Goal: Task Accomplishment & Management: Manage account settings

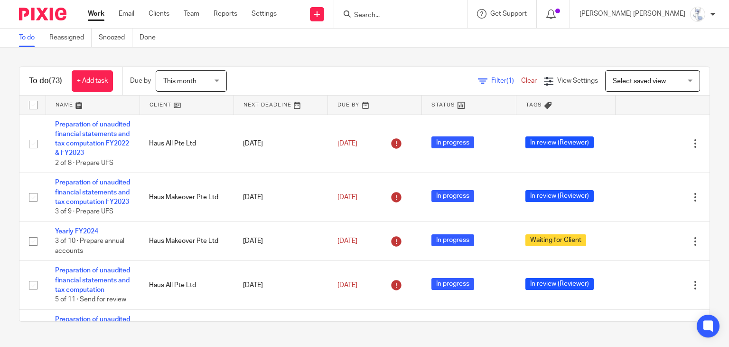
drag, startPoint x: 0, startPoint y: 0, endPoint x: 76, endPoint y: 105, distance: 129.5
click at [76, 105] on link at bounding box center [93, 104] width 94 height 19
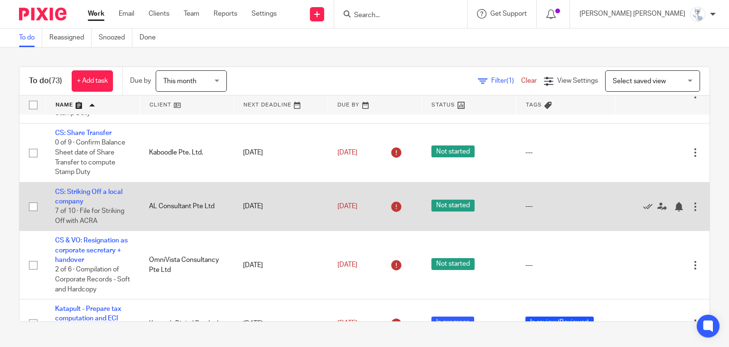
scroll to position [2089, 0]
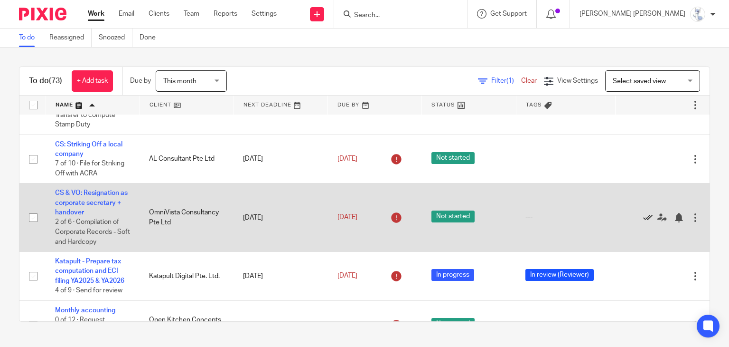
click at [643, 222] on icon at bounding box center [647, 217] width 9 height 9
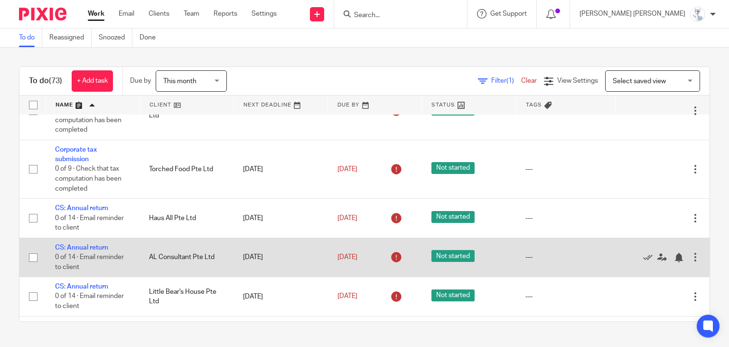
scroll to position [1519, 0]
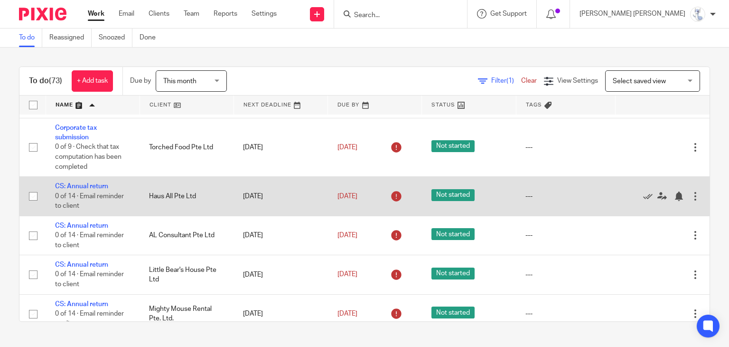
click at [686, 208] on td "Edit task Delete" at bounding box center [663, 196] width 94 height 39
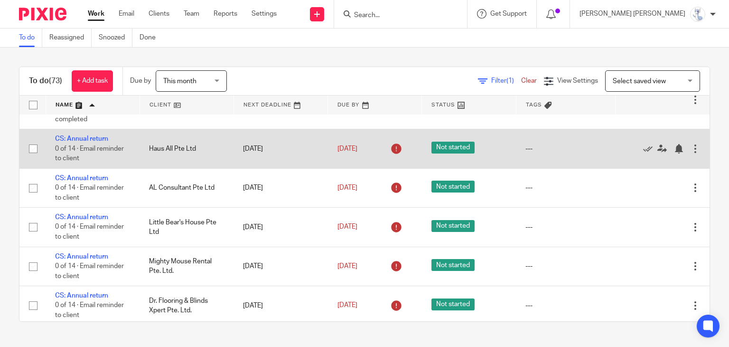
scroll to position [1614, 0]
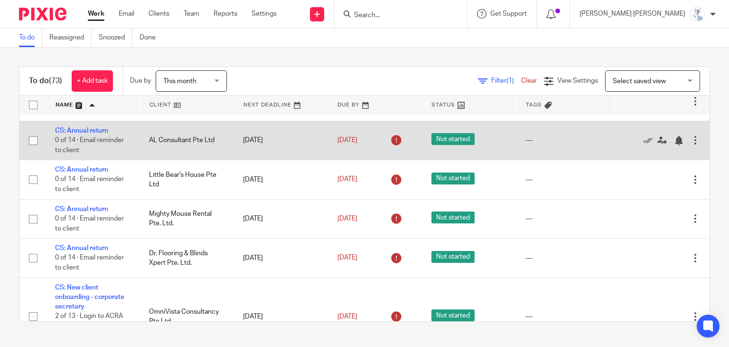
click at [691, 145] on div at bounding box center [695, 139] width 9 height 9
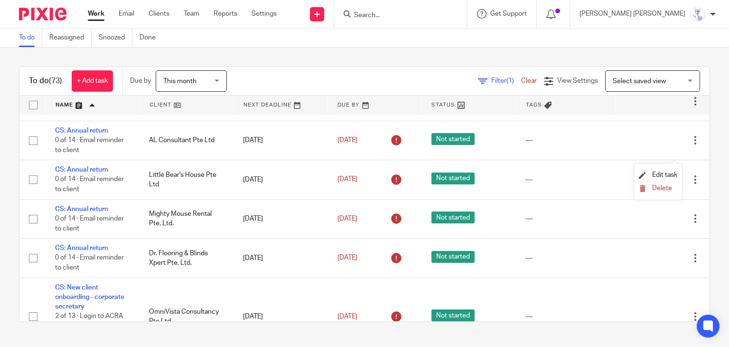
click at [704, 154] on div "To do (73) + Add task Due by This month This month Today Tomorrow This week Nex…" at bounding box center [364, 193] width 729 height 293
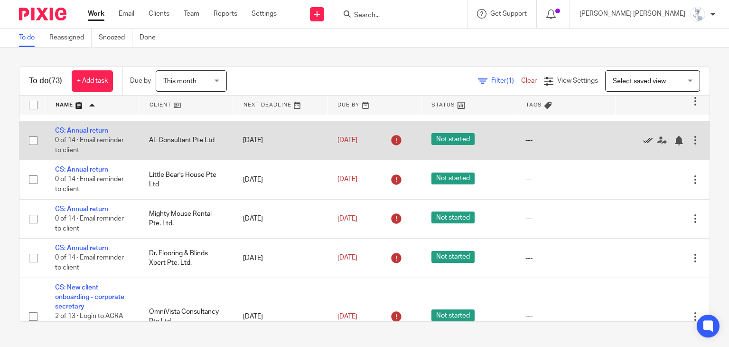
click at [643, 145] on icon at bounding box center [647, 140] width 9 height 9
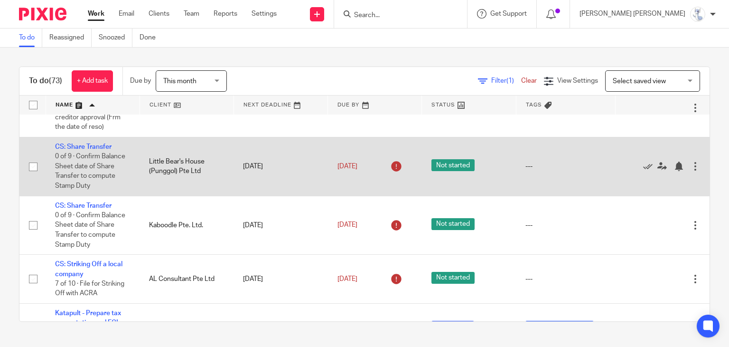
scroll to position [1946, 0]
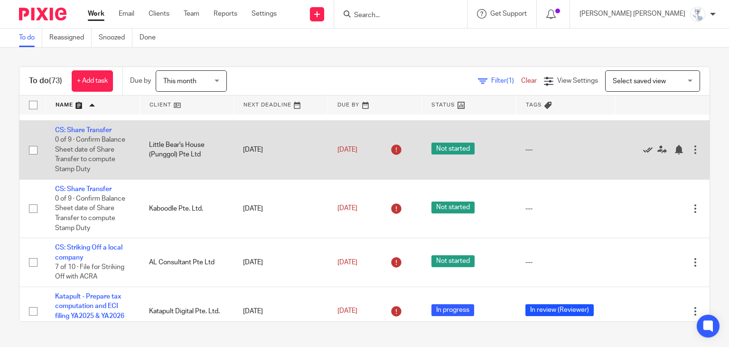
click at [643, 154] on icon at bounding box center [647, 149] width 9 height 9
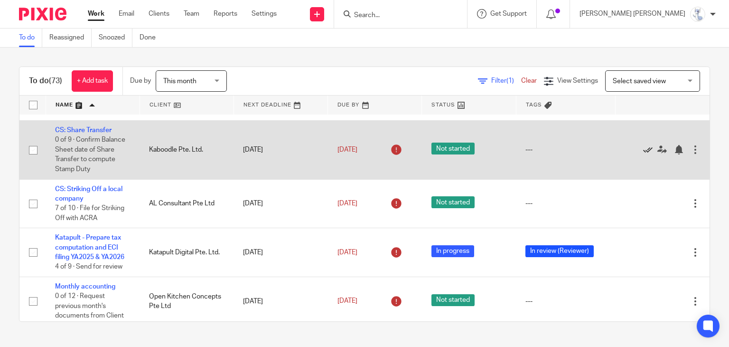
click at [643, 154] on icon at bounding box center [647, 149] width 9 height 9
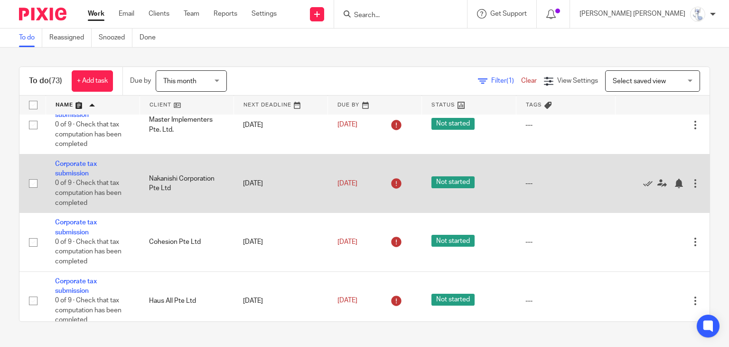
scroll to position [47, 0]
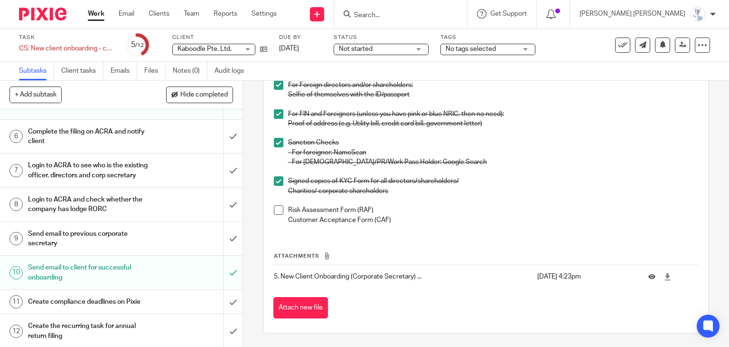
scroll to position [141, 0]
click at [222, 231] on input "submit" at bounding box center [121, 237] width 243 height 34
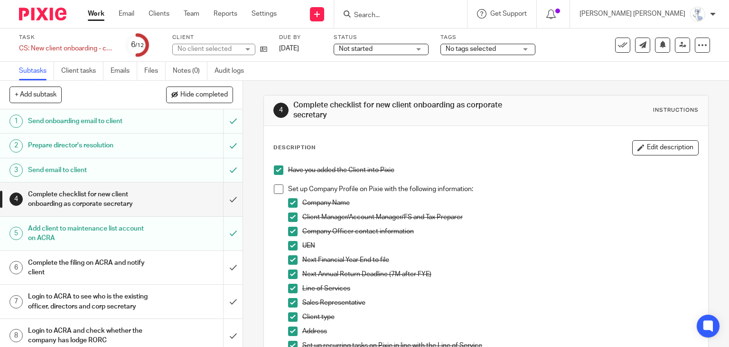
scroll to position [141, 0]
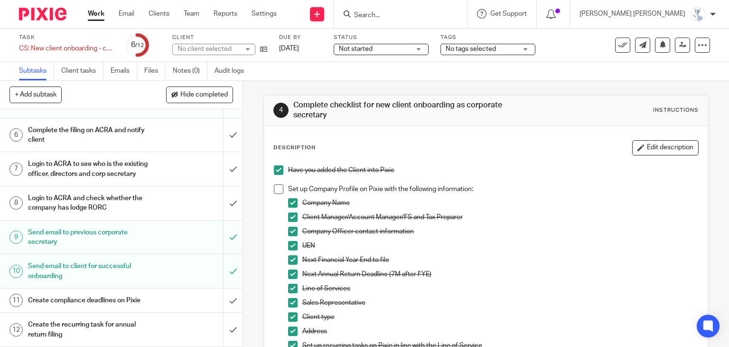
click at [122, 208] on h1 "Login to ACRA and check whether the company has lodge RORC" at bounding box center [90, 203] width 124 height 24
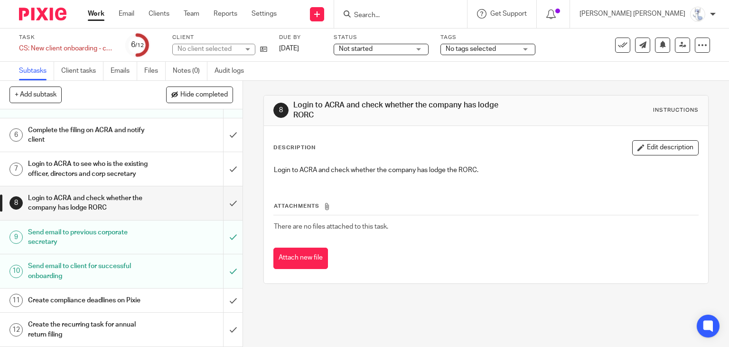
scroll to position [141, 0]
click at [80, 160] on h1 "Login to ACRA to see who is the existing officer, directors and corp secretary" at bounding box center [90, 169] width 124 height 24
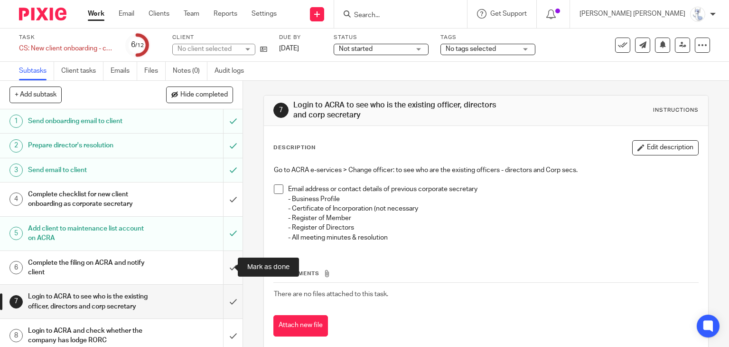
click at [223, 270] on input "submit" at bounding box center [121, 268] width 243 height 34
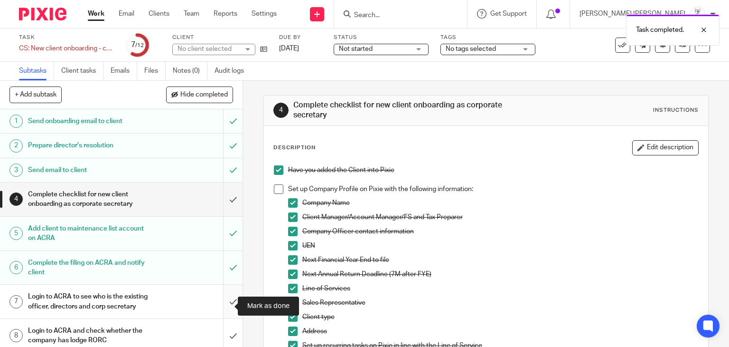
click at [220, 302] on input "submit" at bounding box center [121, 301] width 243 height 34
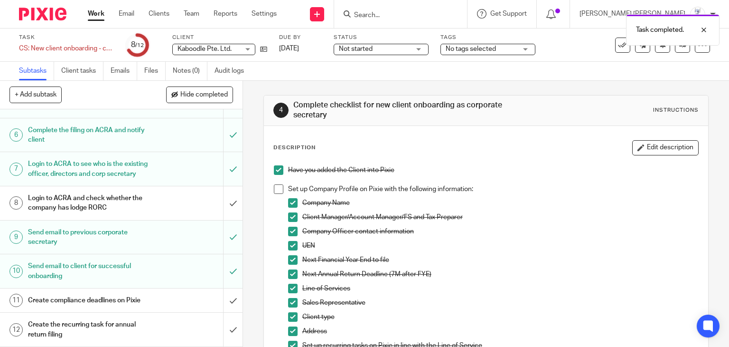
scroll to position [141, 0]
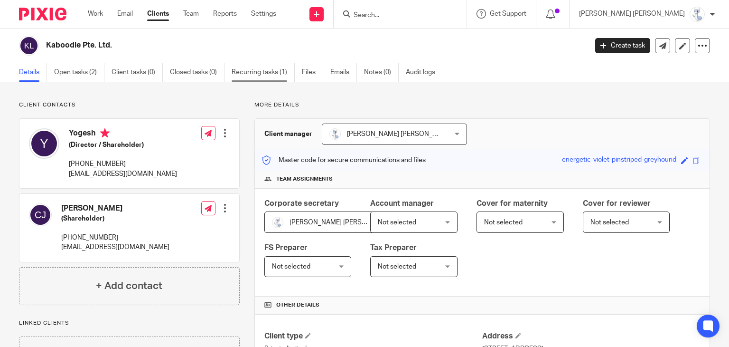
click at [272, 78] on link "Recurring tasks (1)" at bounding box center [263, 72] width 63 height 19
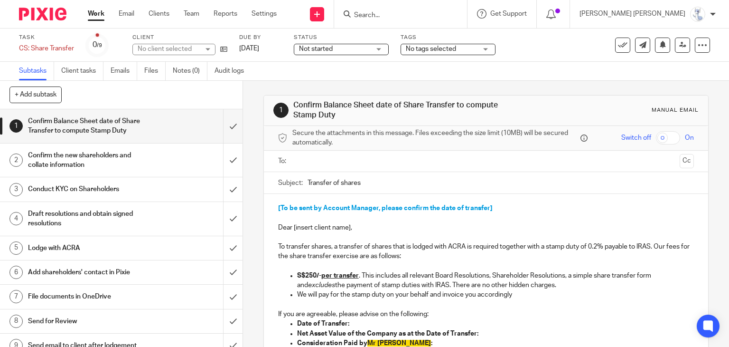
scroll to position [10, 0]
click at [75, 159] on h1 "Confirm the new shareholders and collate information" at bounding box center [90, 160] width 124 height 24
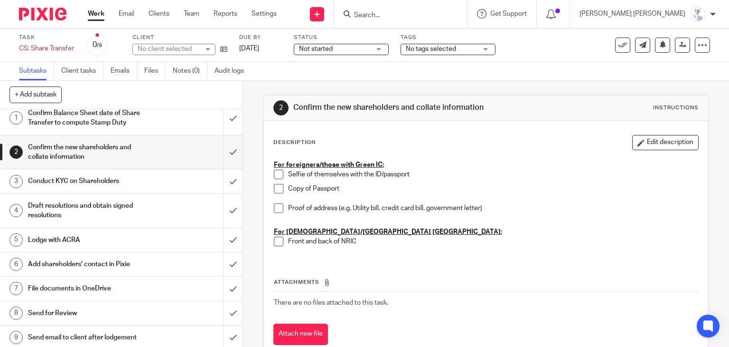
scroll to position [10, 0]
